Goal: Information Seeking & Learning: Learn about a topic

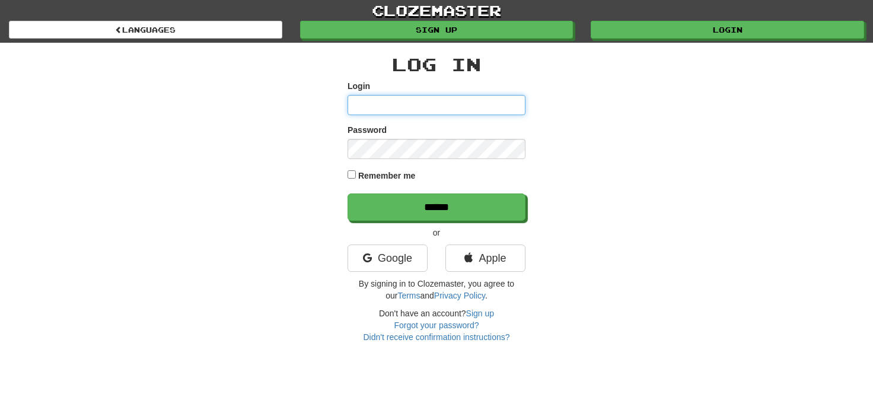
type input "**********"
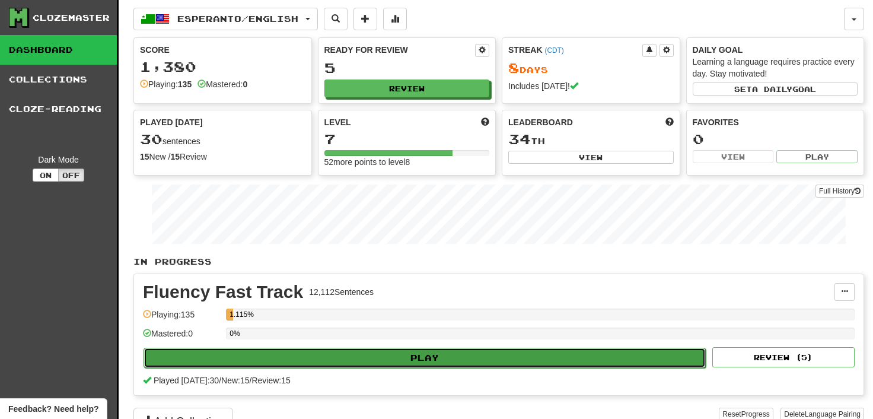
click at [401, 354] on button "Play" at bounding box center [424, 357] width 562 height 20
select select "**"
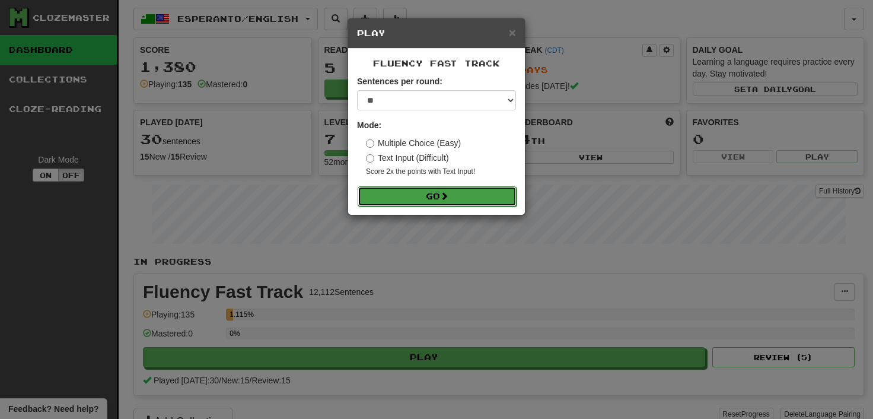
click at [447, 194] on span at bounding box center [444, 195] width 8 height 8
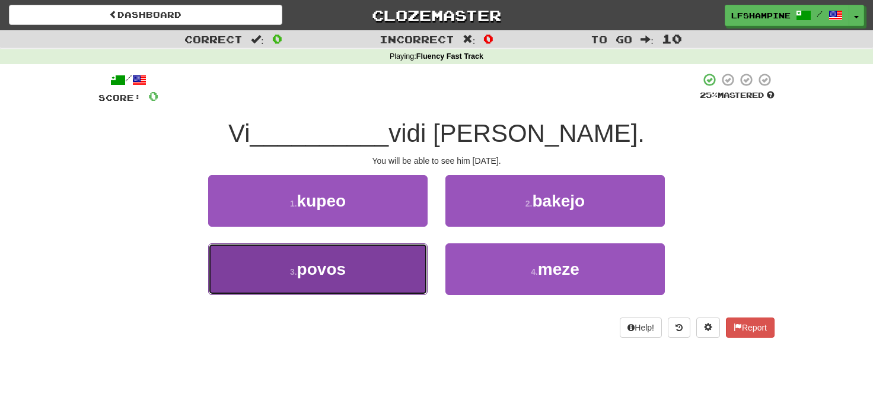
click at [338, 270] on span "povos" at bounding box center [321, 269] width 49 height 18
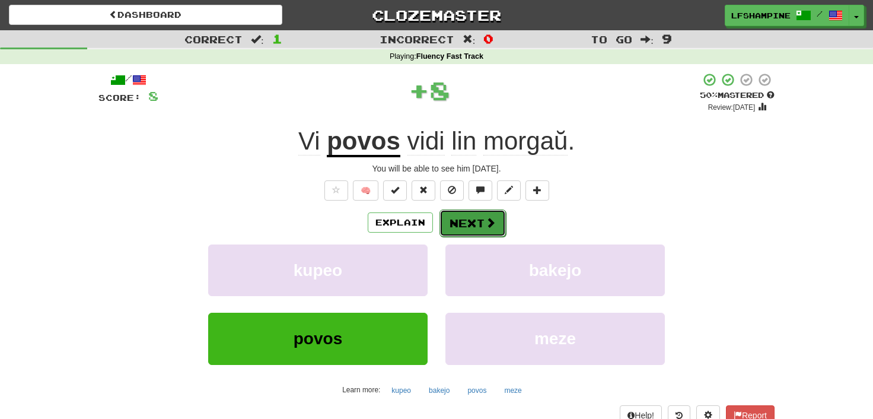
click at [474, 223] on button "Next" at bounding box center [472, 222] width 66 height 27
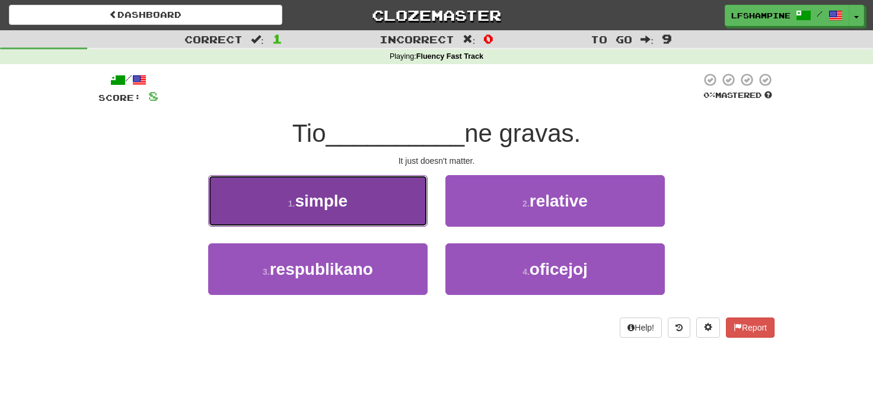
click at [306, 199] on span "simple" at bounding box center [321, 200] width 53 height 18
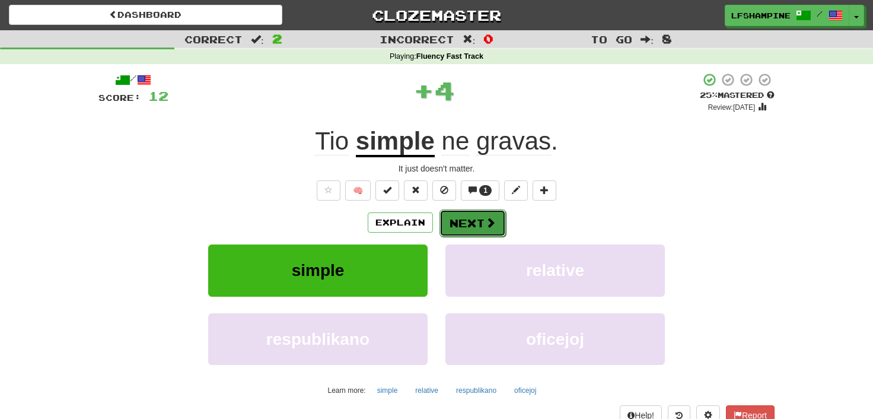
click at [475, 225] on button "Next" at bounding box center [472, 222] width 66 height 27
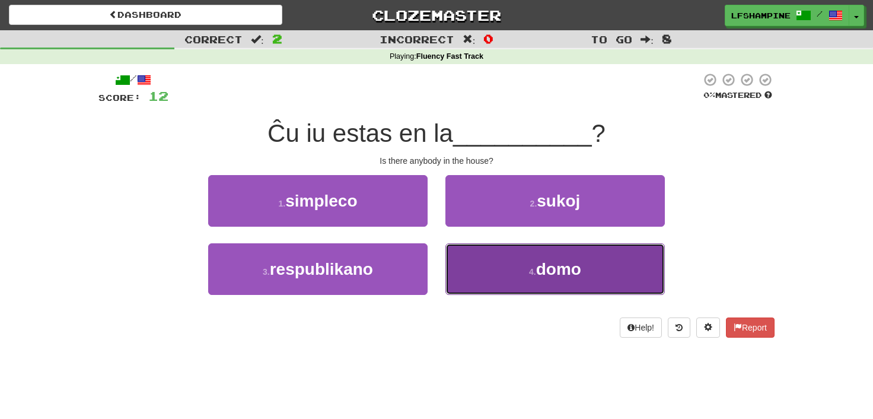
click at [525, 260] on button "4 . domo" at bounding box center [554, 269] width 219 height 52
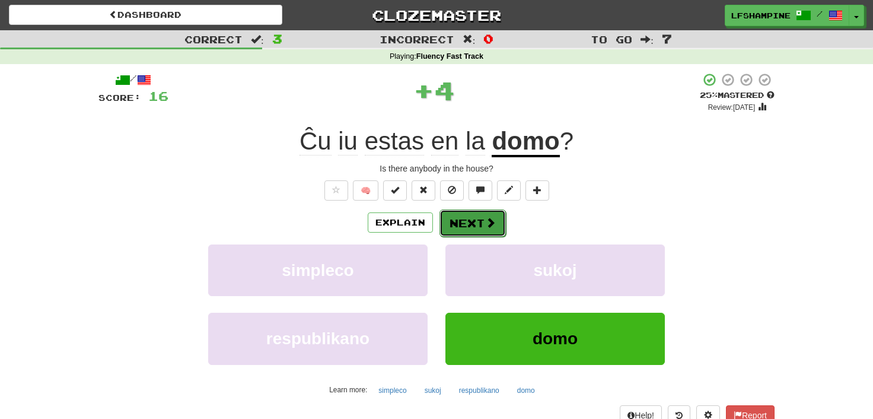
click at [473, 223] on button "Next" at bounding box center [472, 222] width 66 height 27
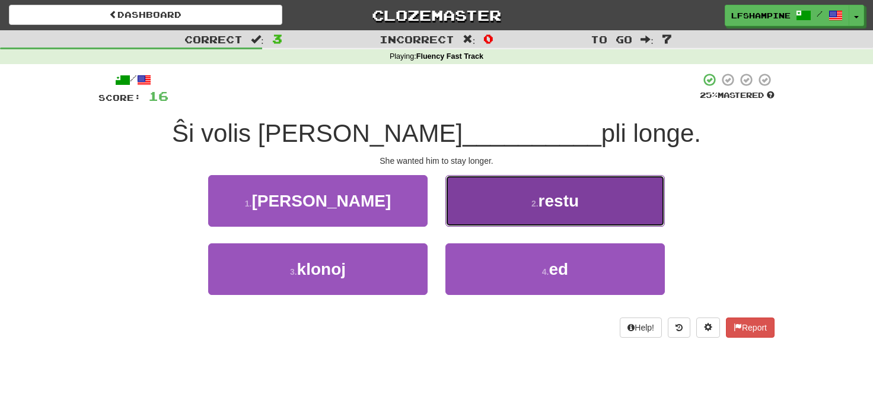
click at [552, 207] on span "restu" at bounding box center [558, 200] width 40 height 18
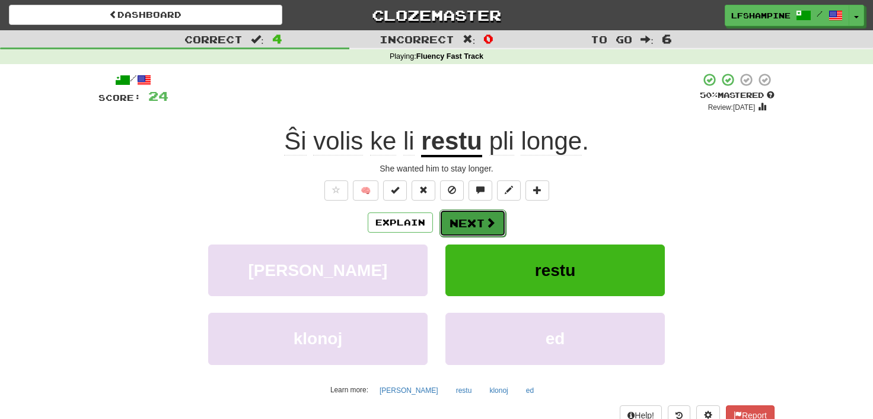
click at [481, 223] on button "Next" at bounding box center [472, 222] width 66 height 27
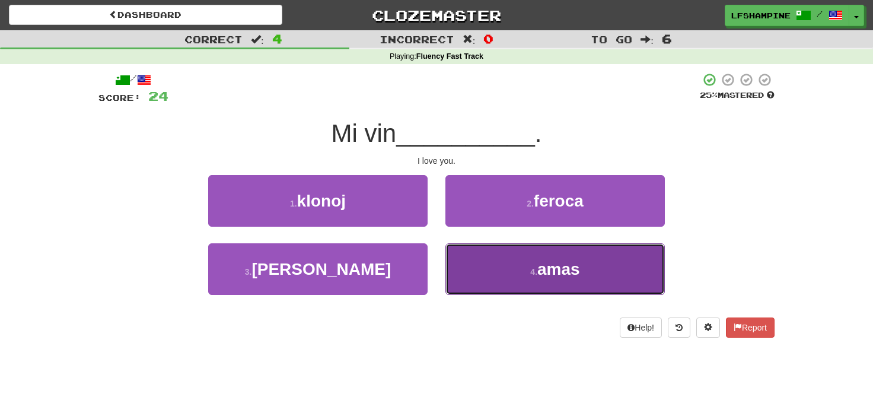
click at [533, 274] on small "4 ." at bounding box center [533, 271] width 7 height 9
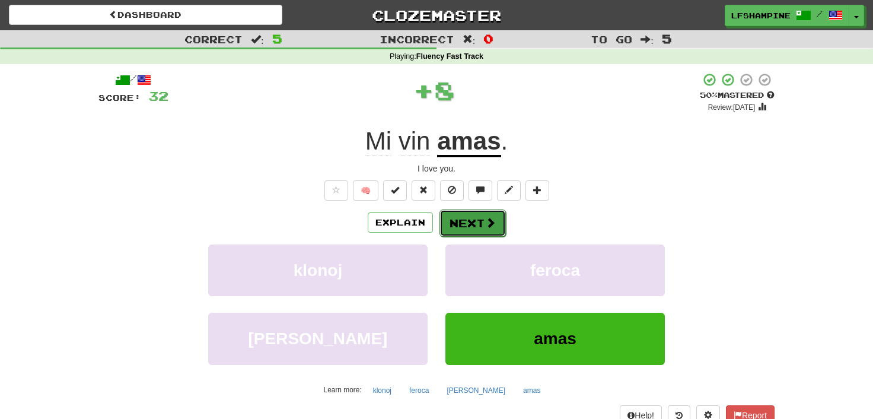
click at [468, 221] on button "Next" at bounding box center [472, 222] width 66 height 27
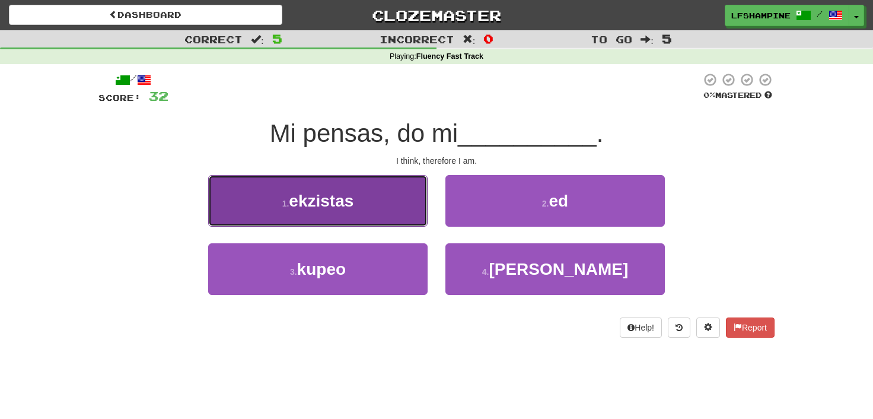
click at [343, 207] on span "ekzistas" at bounding box center [321, 200] width 65 height 18
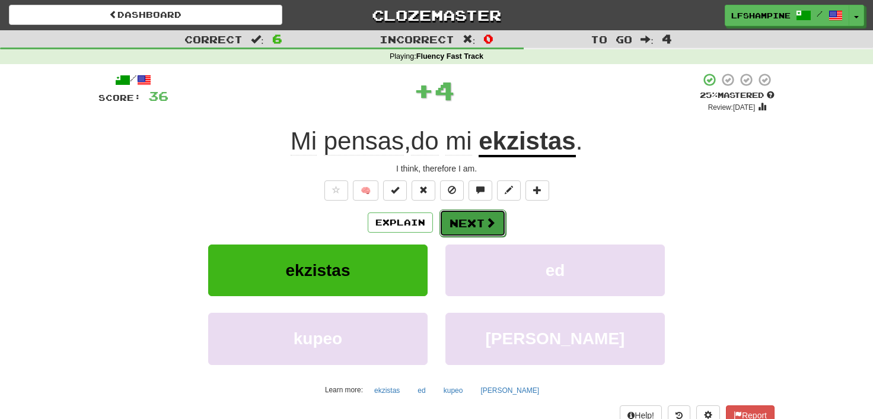
click at [469, 221] on button "Next" at bounding box center [472, 222] width 66 height 27
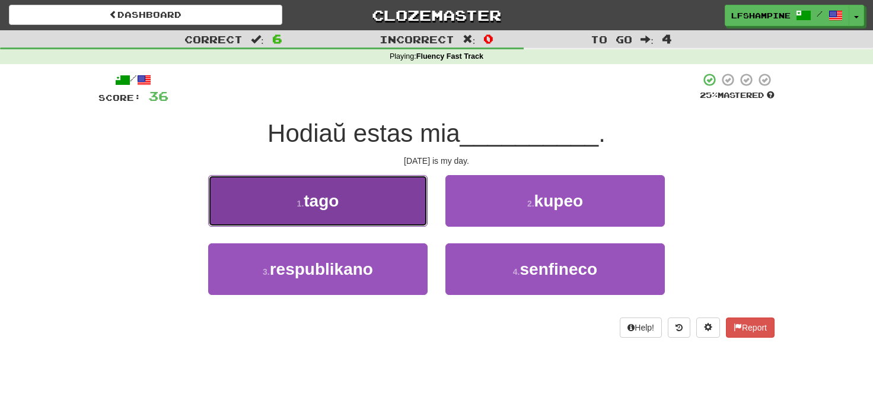
click at [365, 204] on button "1 . tago" at bounding box center [317, 201] width 219 height 52
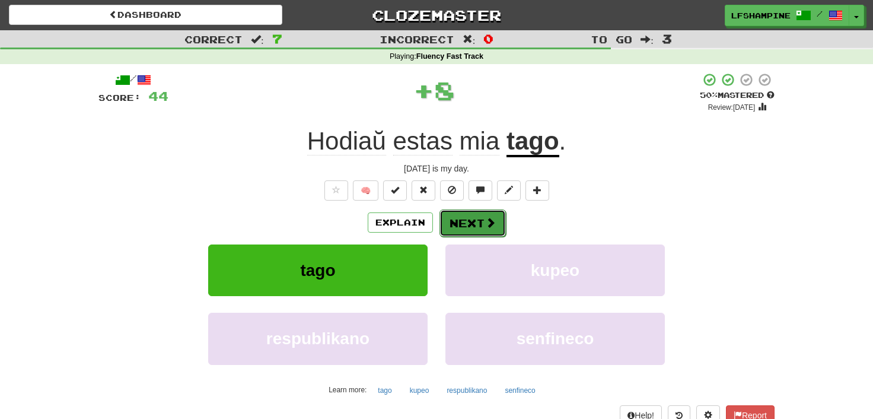
click at [479, 229] on button "Next" at bounding box center [472, 222] width 66 height 27
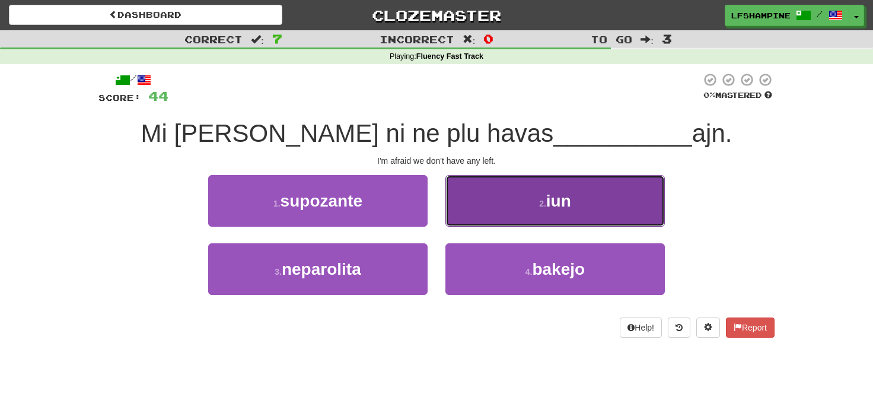
click at [542, 212] on button "2 . iun" at bounding box center [554, 201] width 219 height 52
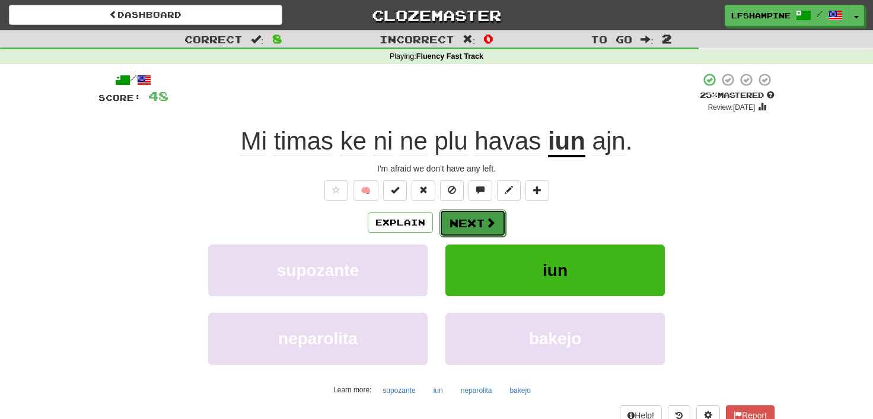
click at [469, 221] on button "Next" at bounding box center [472, 222] width 66 height 27
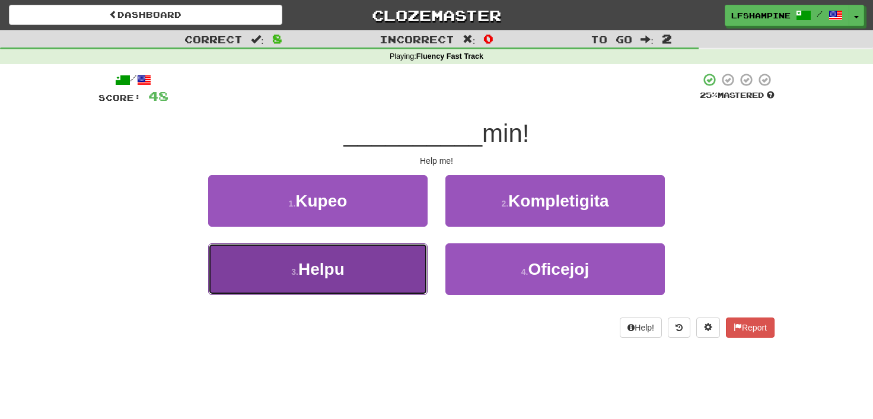
click at [349, 279] on button "3 . Helpu" at bounding box center [317, 269] width 219 height 52
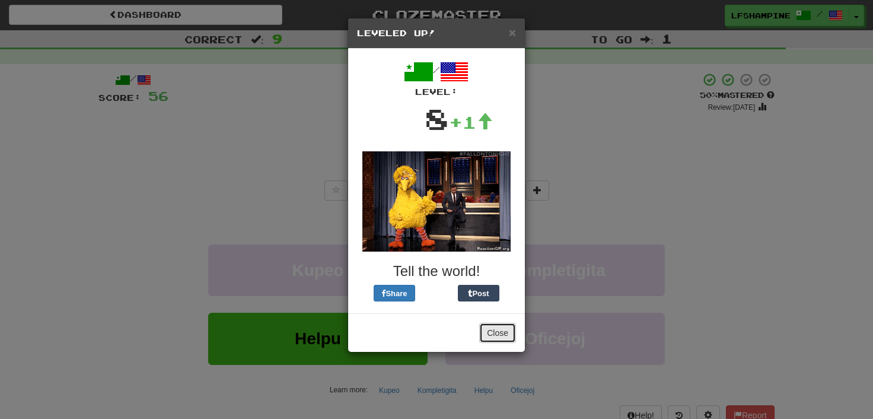
click at [504, 327] on button "Close" at bounding box center [497, 332] width 37 height 20
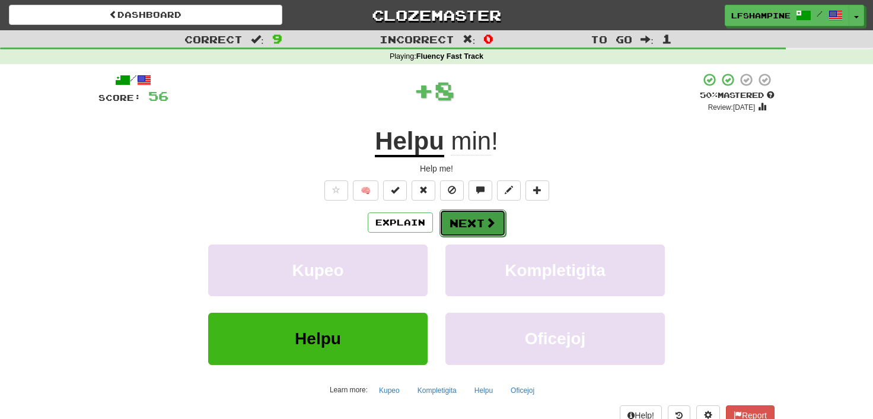
click at [480, 222] on button "Next" at bounding box center [472, 222] width 66 height 27
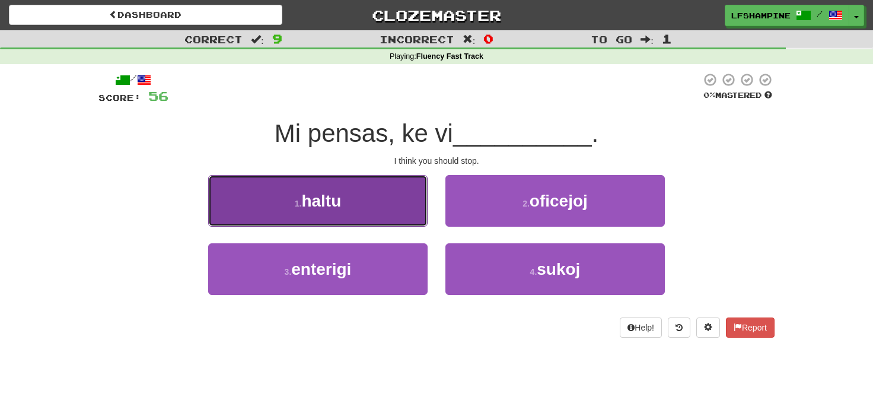
click at [349, 198] on button "1 . haltu" at bounding box center [317, 201] width 219 height 52
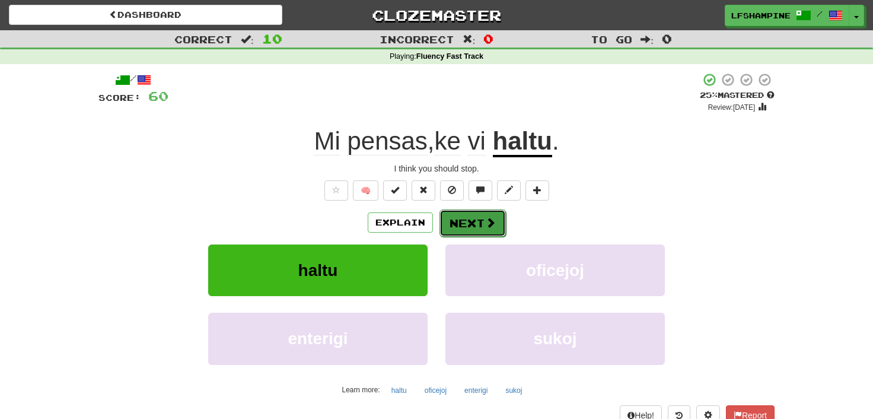
click at [472, 223] on button "Next" at bounding box center [472, 222] width 66 height 27
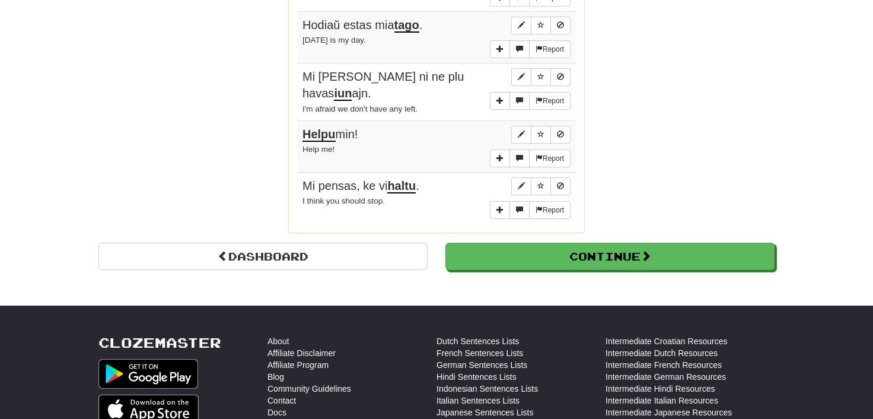
scroll to position [982, 0]
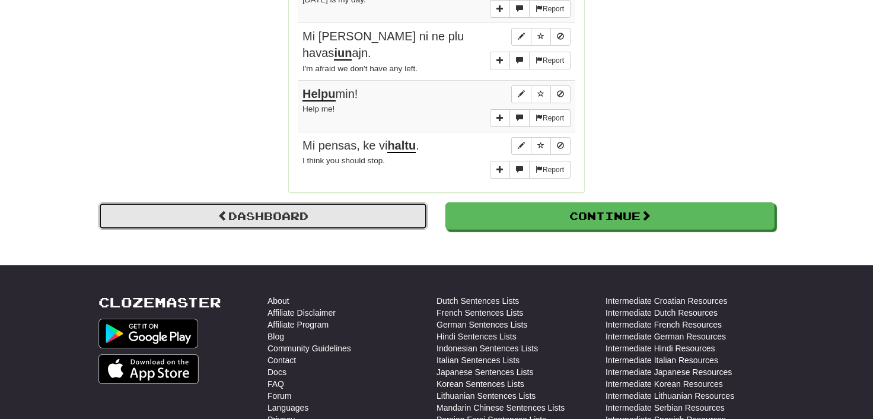
click at [266, 202] on link "Dashboard" at bounding box center [262, 215] width 329 height 27
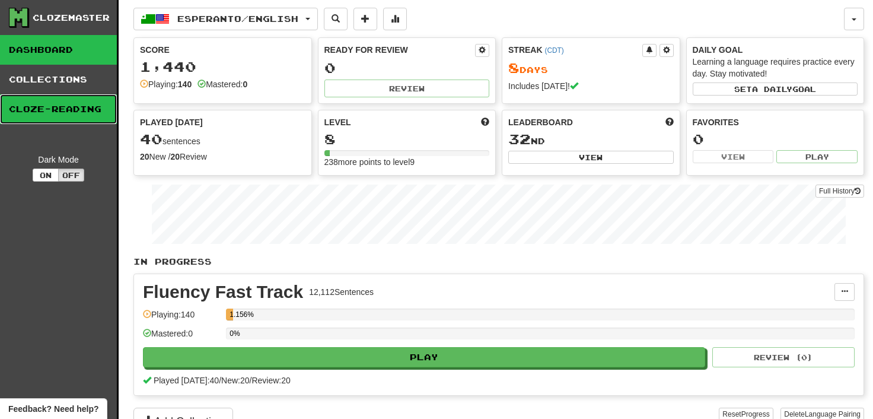
click at [47, 105] on link "Cloze-Reading" at bounding box center [58, 109] width 117 height 30
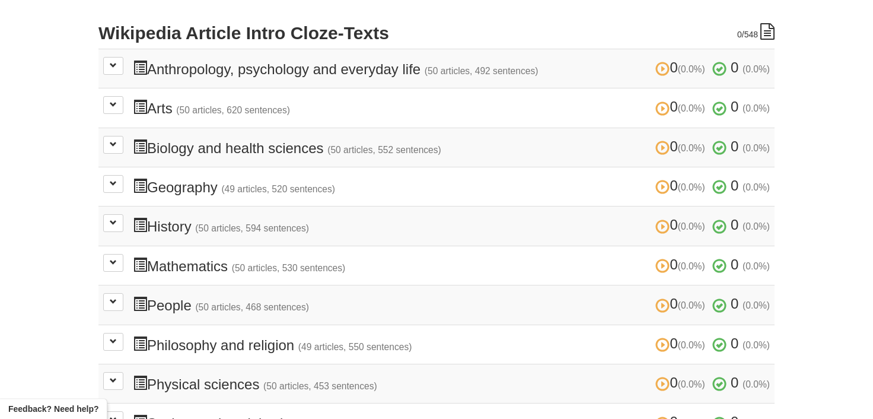
scroll to position [261, 0]
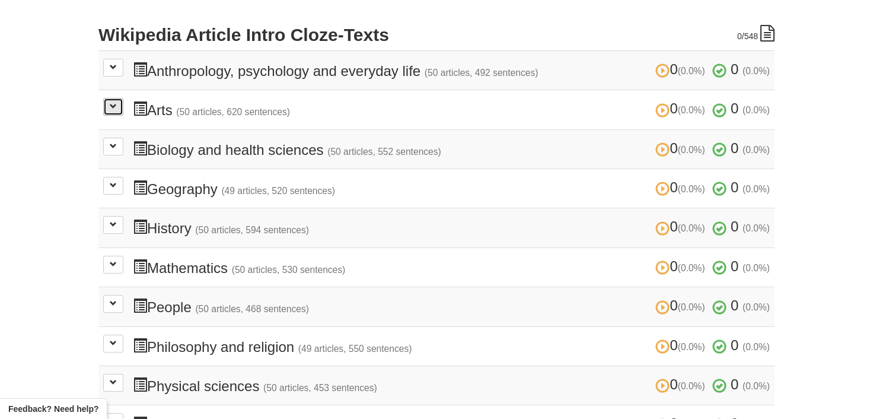
click at [108, 104] on button at bounding box center [113, 107] width 20 height 18
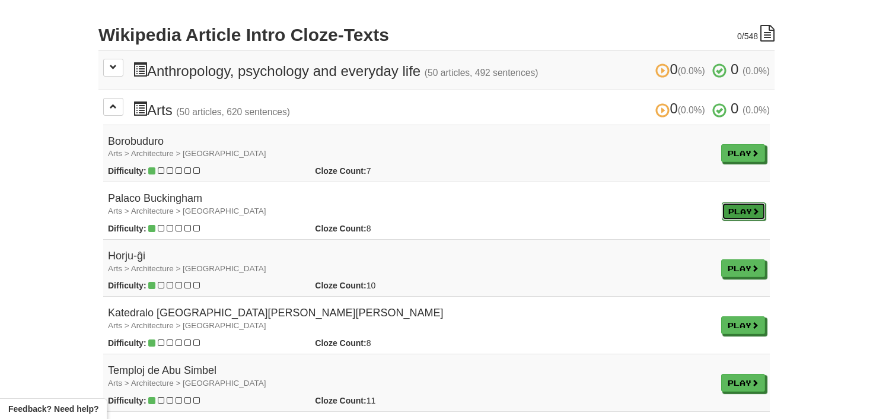
click at [739, 207] on link "Play" at bounding box center [743, 211] width 44 height 18
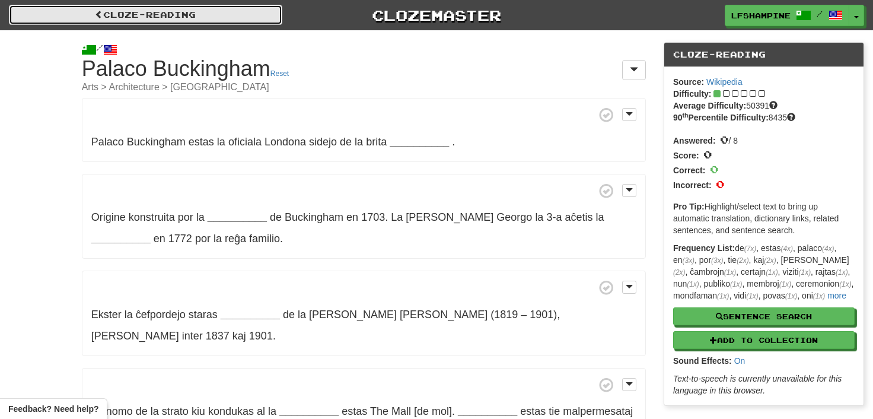
click at [126, 14] on link "Cloze-Reading" at bounding box center [145, 15] width 273 height 20
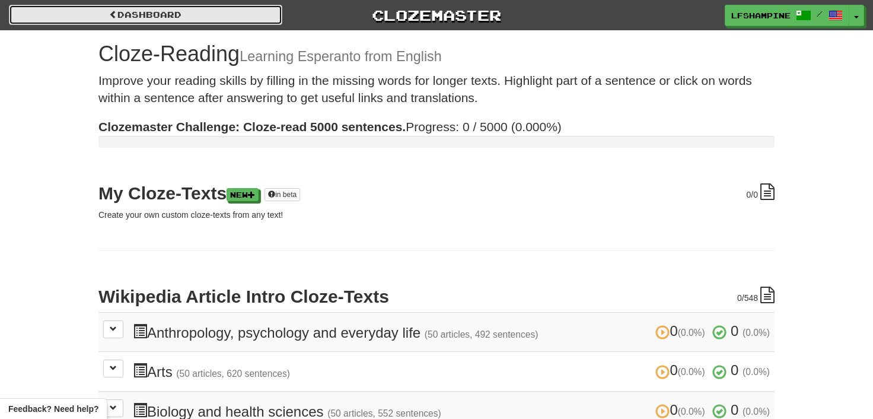
click at [110, 13] on span at bounding box center [113, 14] width 8 height 8
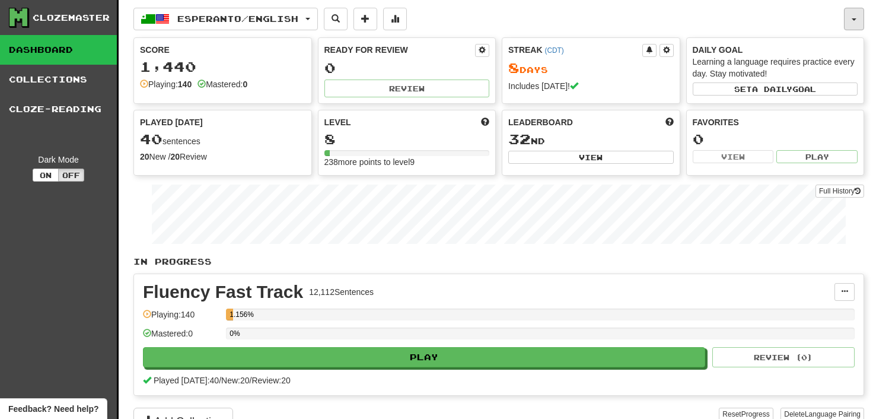
click at [852, 19] on span "button" at bounding box center [853, 19] width 5 height 2
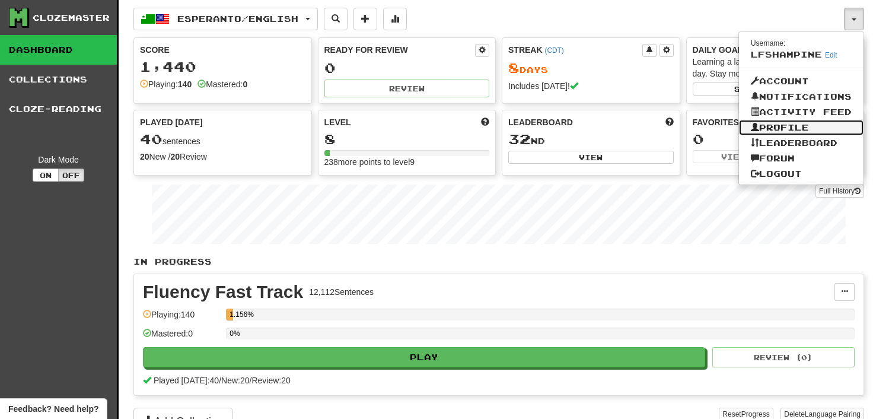
click at [782, 124] on link "Profile" at bounding box center [801, 127] width 124 height 15
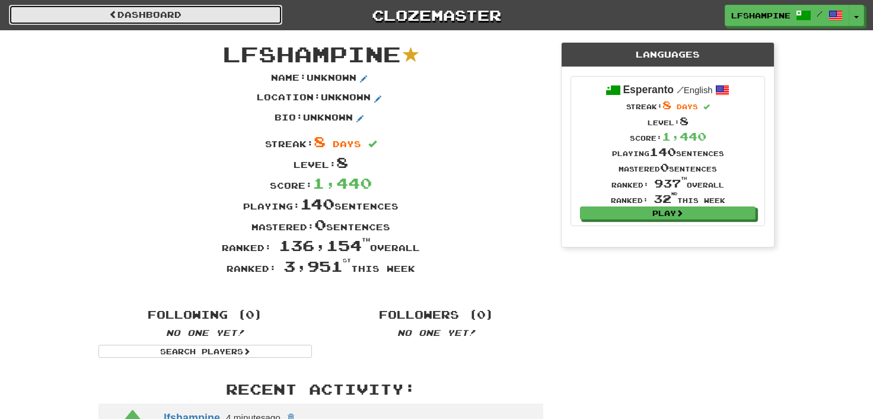
click at [149, 13] on link "Dashboard" at bounding box center [145, 15] width 273 height 20
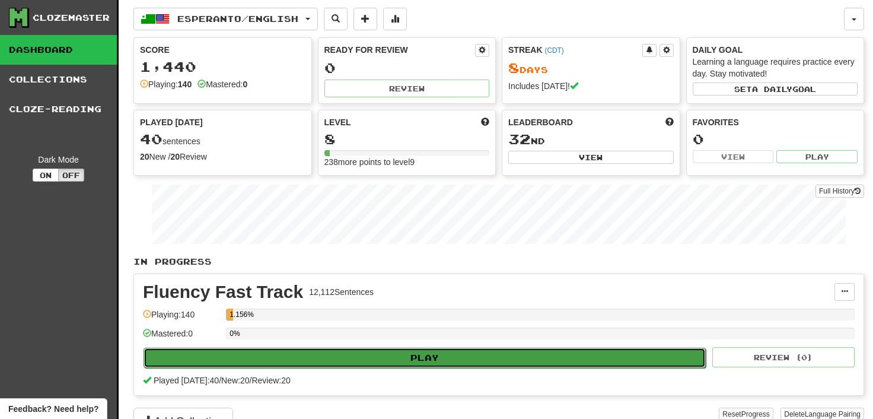
click at [430, 352] on button "Play" at bounding box center [424, 357] width 562 height 20
select select "**"
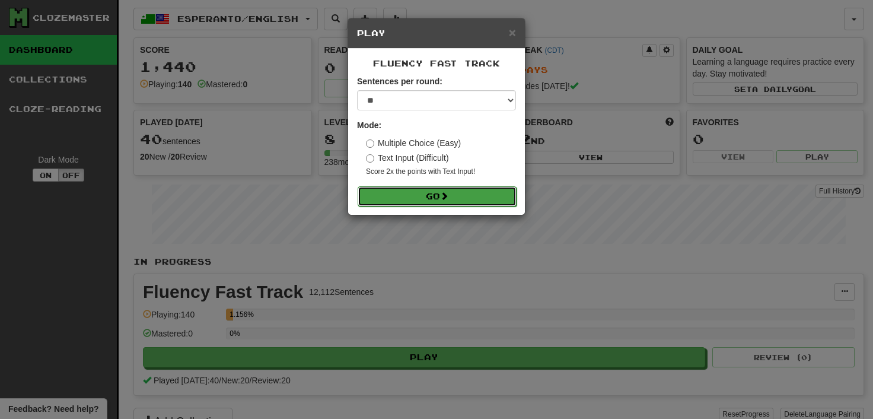
click at [430, 192] on button "Go" at bounding box center [436, 196] width 159 height 20
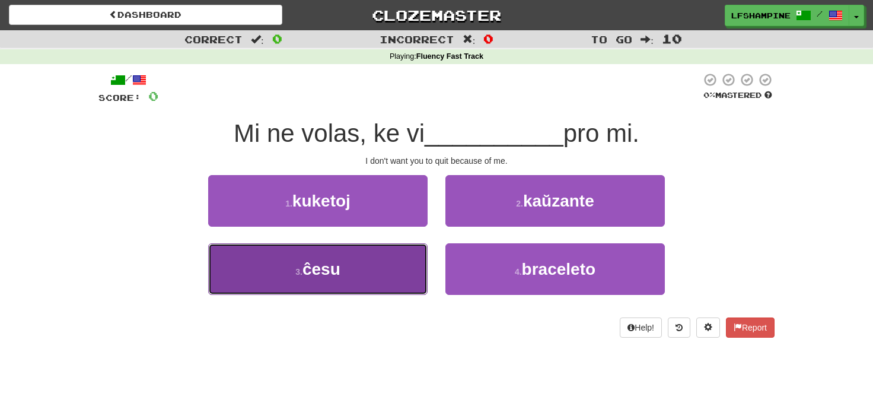
click at [334, 273] on span "ĉesu" at bounding box center [321, 269] width 38 height 18
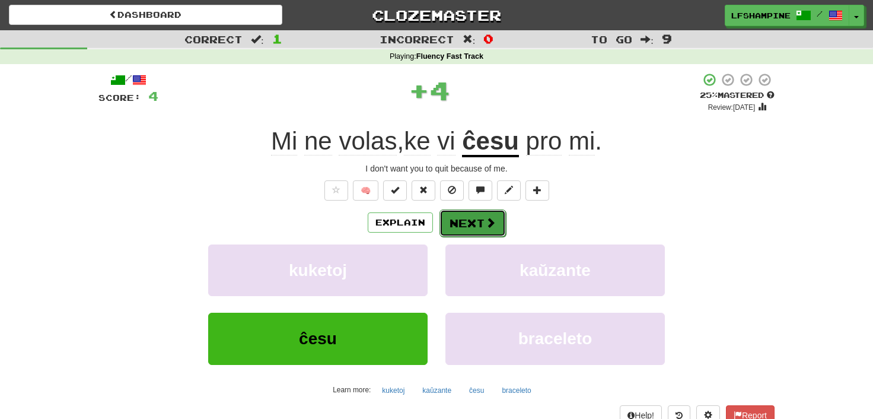
click at [474, 225] on button "Next" at bounding box center [472, 222] width 66 height 27
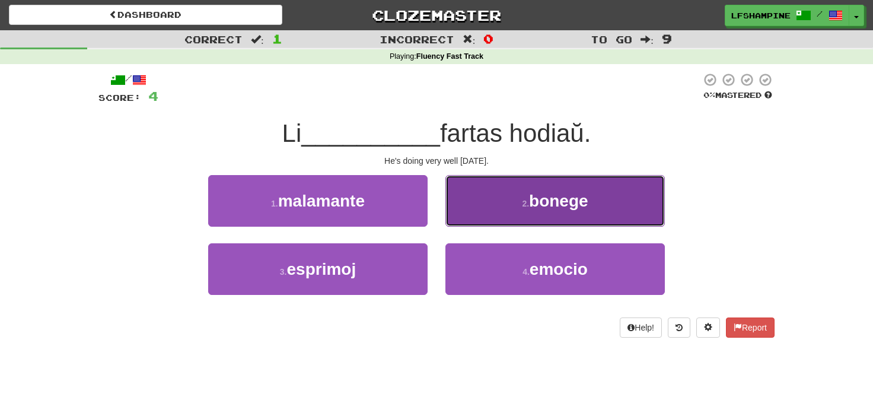
click at [556, 205] on span "bonege" at bounding box center [558, 200] width 59 height 18
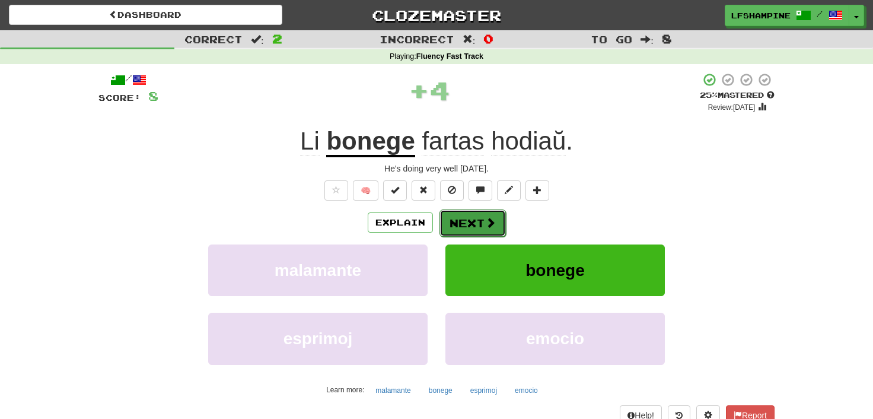
click at [455, 221] on button "Next" at bounding box center [472, 222] width 66 height 27
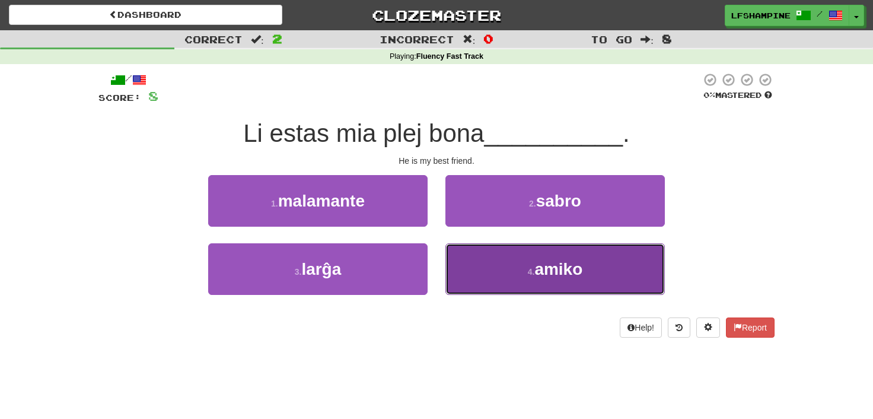
click at [566, 280] on button "4 . amiko" at bounding box center [554, 269] width 219 height 52
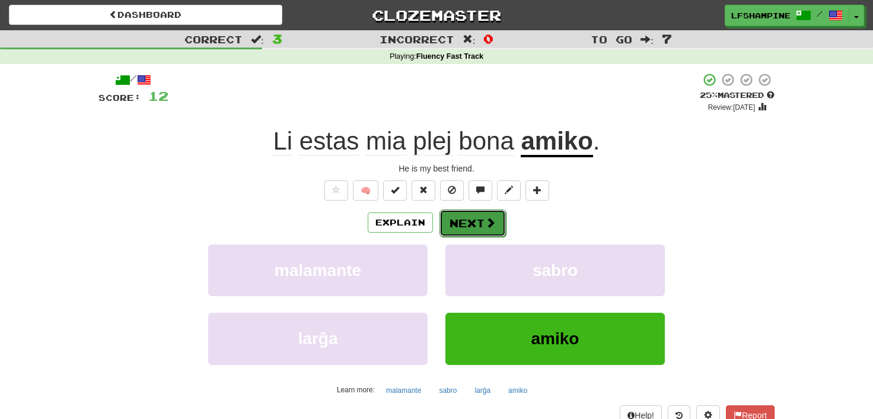
click at [462, 222] on button "Next" at bounding box center [472, 222] width 66 height 27
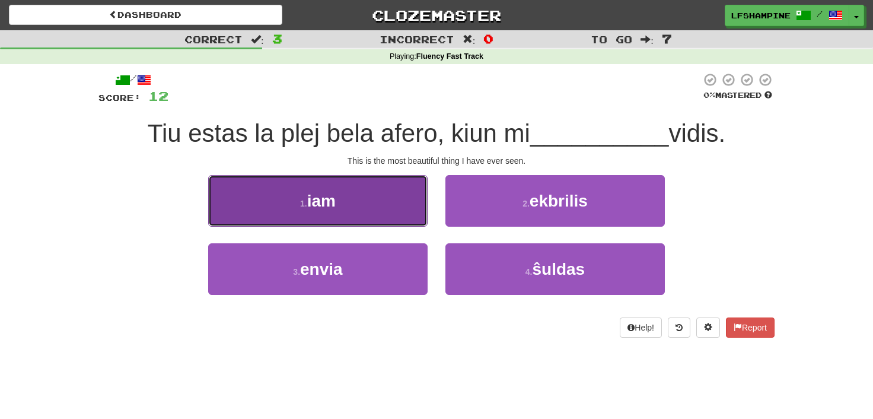
click at [341, 215] on button "1 . iam" at bounding box center [317, 201] width 219 height 52
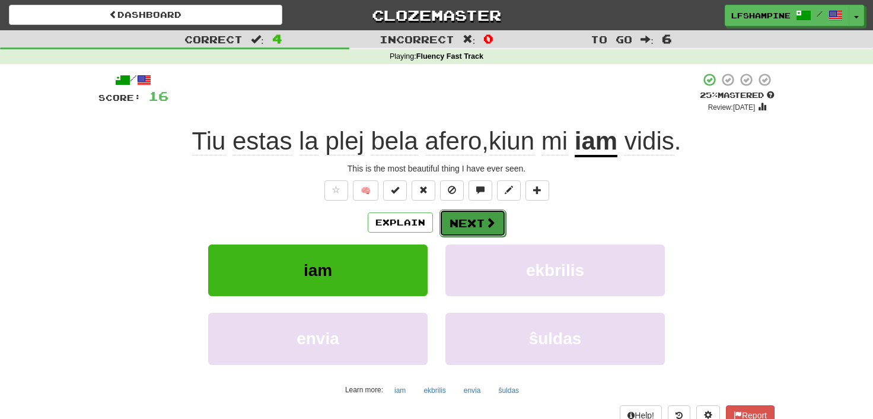
click at [471, 225] on button "Next" at bounding box center [472, 222] width 66 height 27
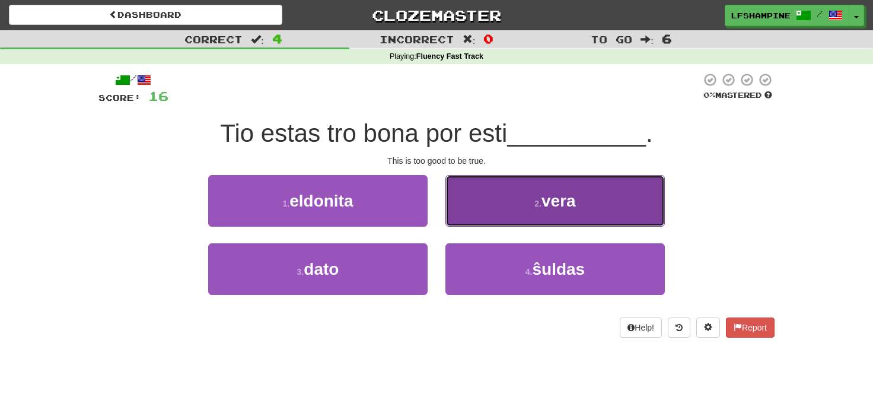
click at [555, 202] on span "vera" at bounding box center [558, 200] width 34 height 18
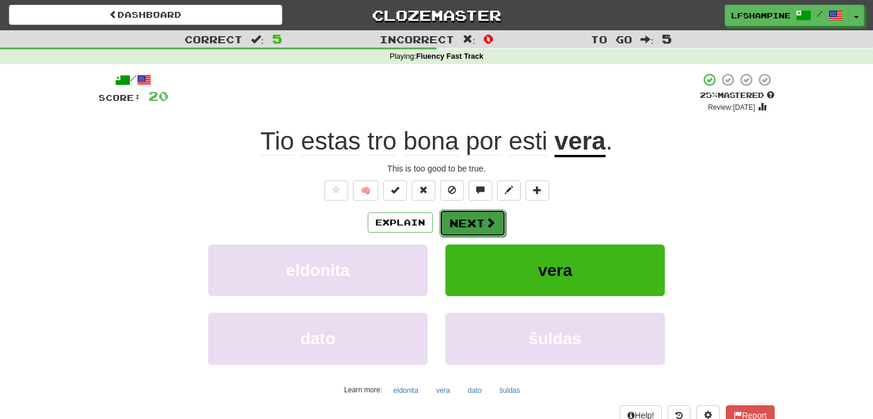
click at [479, 219] on button "Next" at bounding box center [472, 222] width 66 height 27
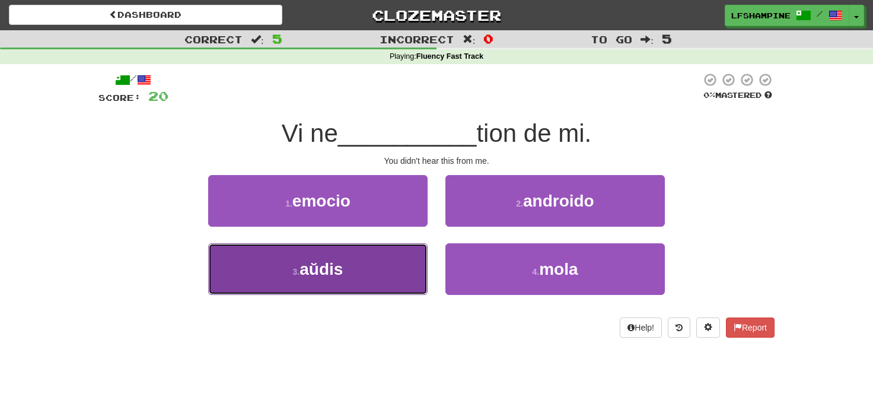
click at [358, 269] on button "3 . aŭdis" at bounding box center [317, 269] width 219 height 52
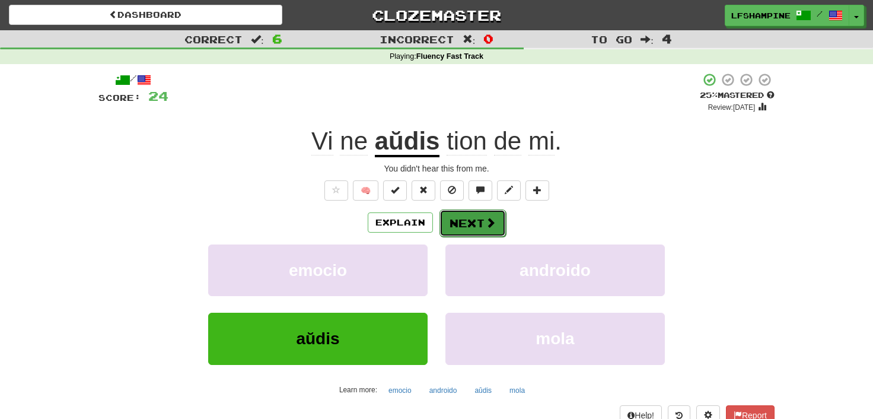
click at [462, 223] on button "Next" at bounding box center [472, 222] width 66 height 27
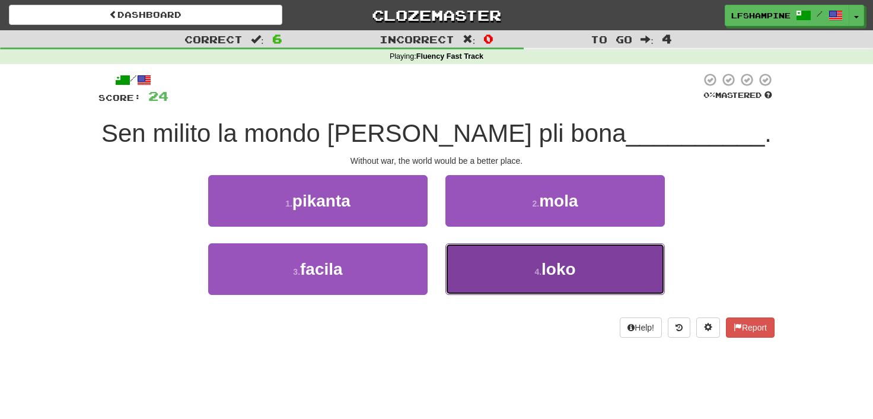
click at [548, 265] on span "loko" at bounding box center [558, 269] width 34 height 18
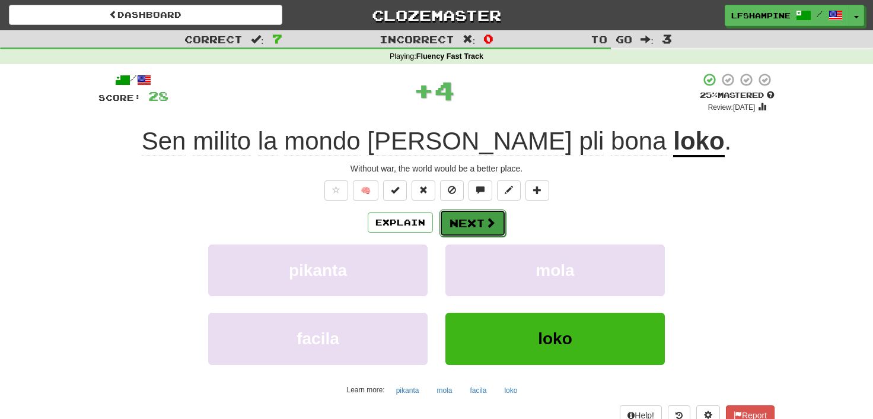
click at [477, 213] on button "Next" at bounding box center [472, 222] width 66 height 27
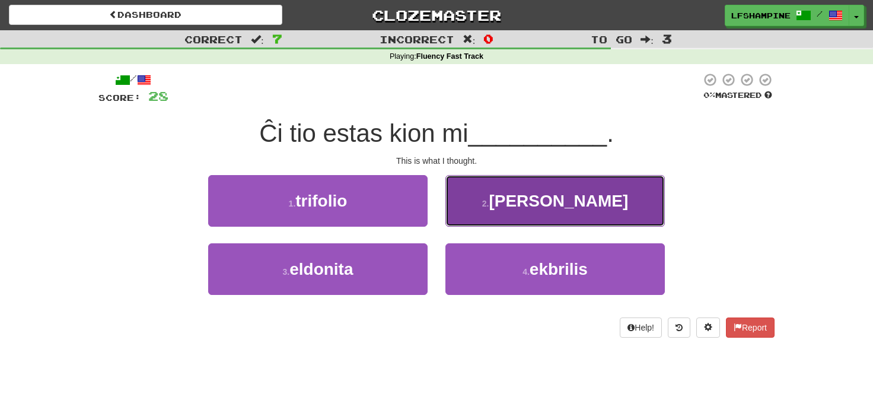
click at [540, 202] on span "pensis" at bounding box center [557, 200] width 139 height 18
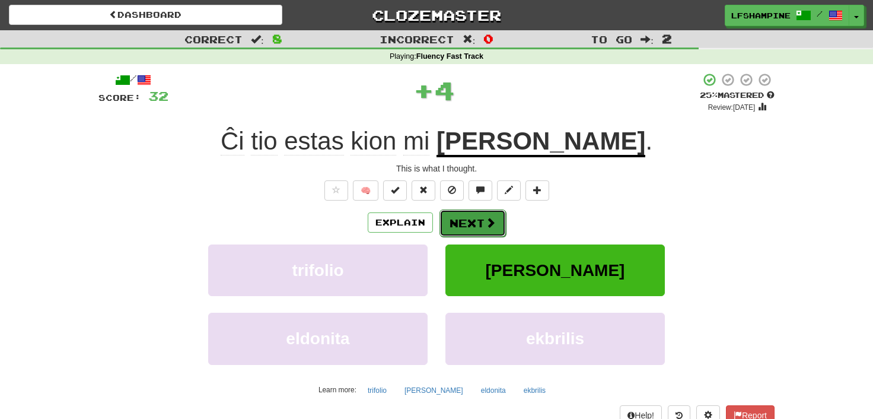
click at [478, 223] on button "Next" at bounding box center [472, 222] width 66 height 27
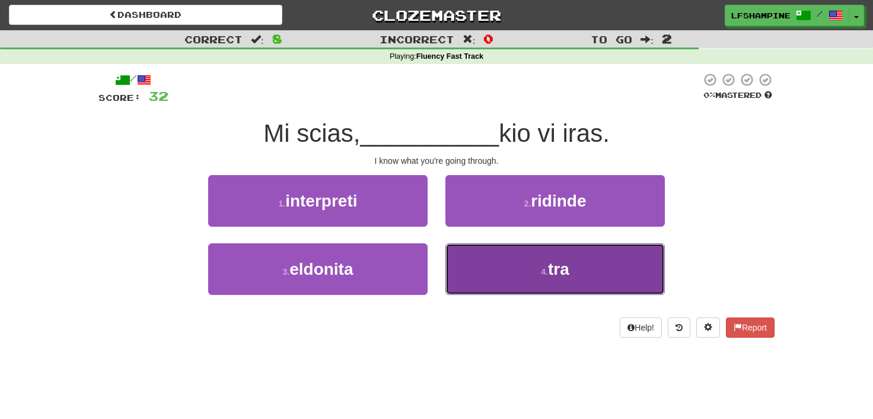
click at [560, 270] on span "tra" at bounding box center [558, 269] width 21 height 18
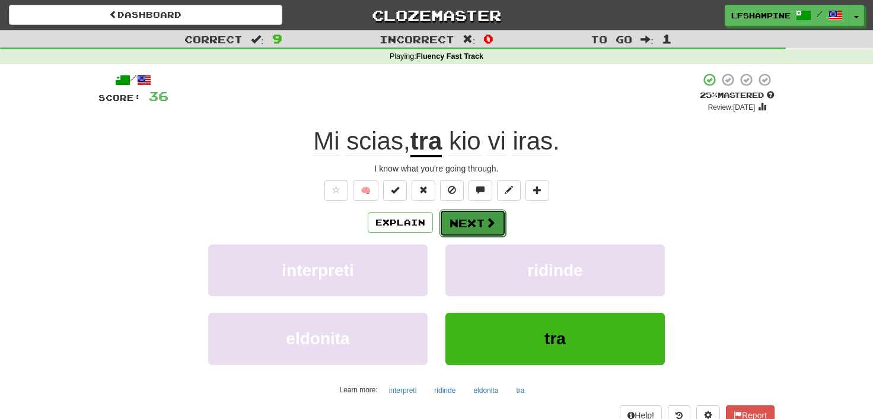
click at [483, 227] on button "Next" at bounding box center [472, 222] width 66 height 27
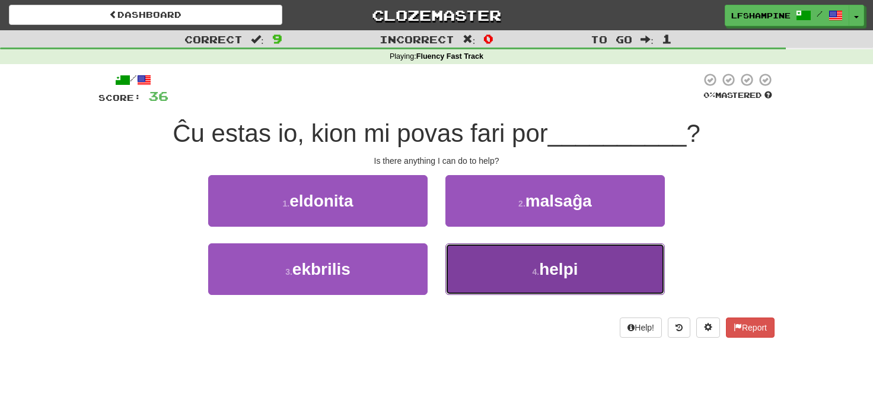
click at [556, 270] on span "helpi" at bounding box center [558, 269] width 39 height 18
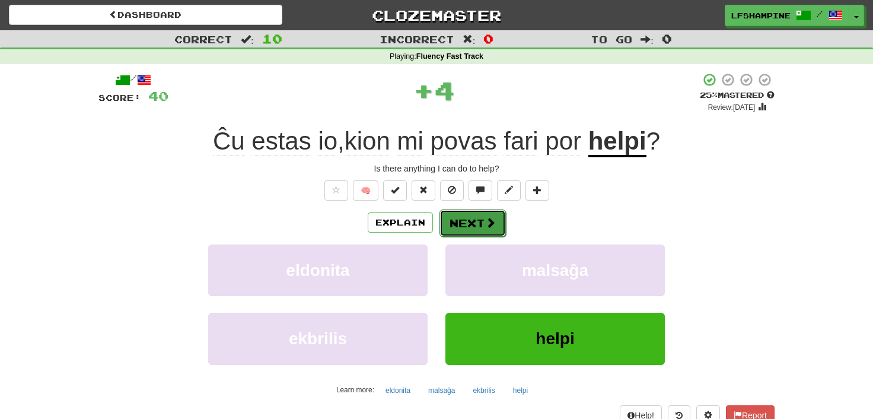
click at [476, 221] on button "Next" at bounding box center [472, 222] width 66 height 27
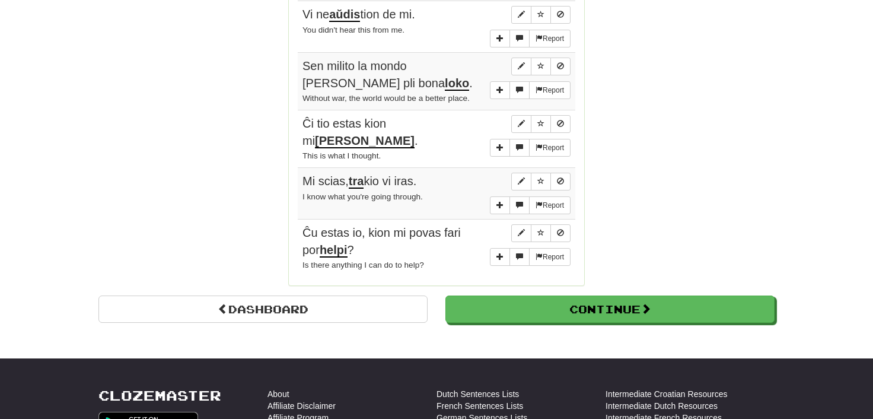
scroll to position [916, 0]
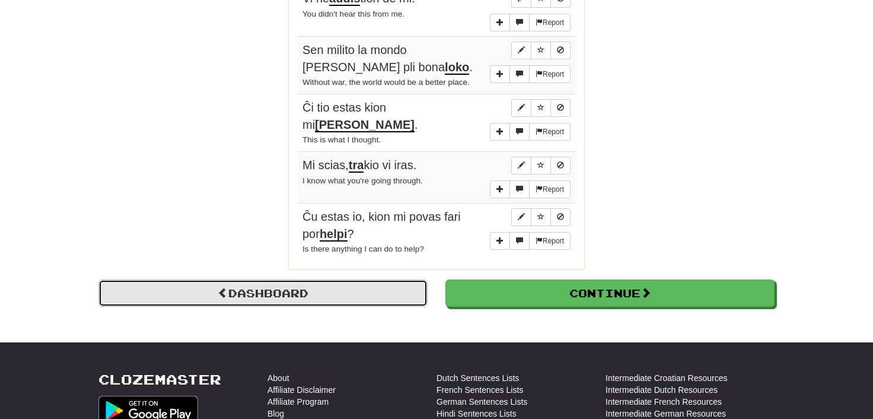
click at [276, 279] on link "Dashboard" at bounding box center [262, 292] width 329 height 27
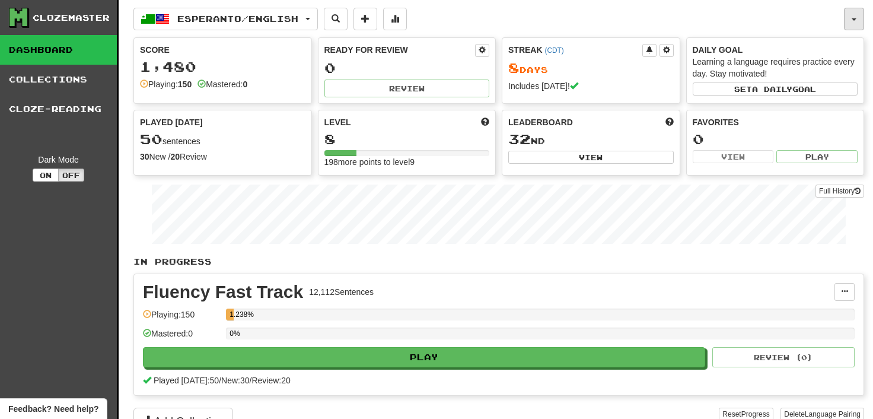
click at [854, 18] on span "button" at bounding box center [853, 19] width 5 height 2
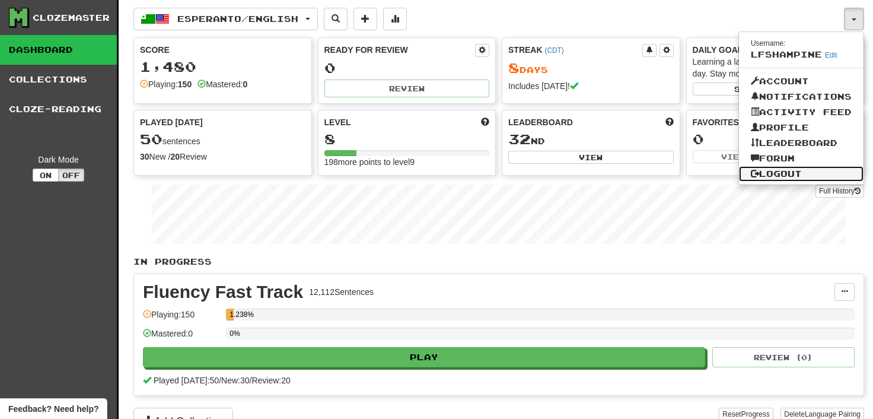
click at [783, 168] on link "Logout" at bounding box center [801, 173] width 124 height 15
